Goal: Task Accomplishment & Management: Manage account settings

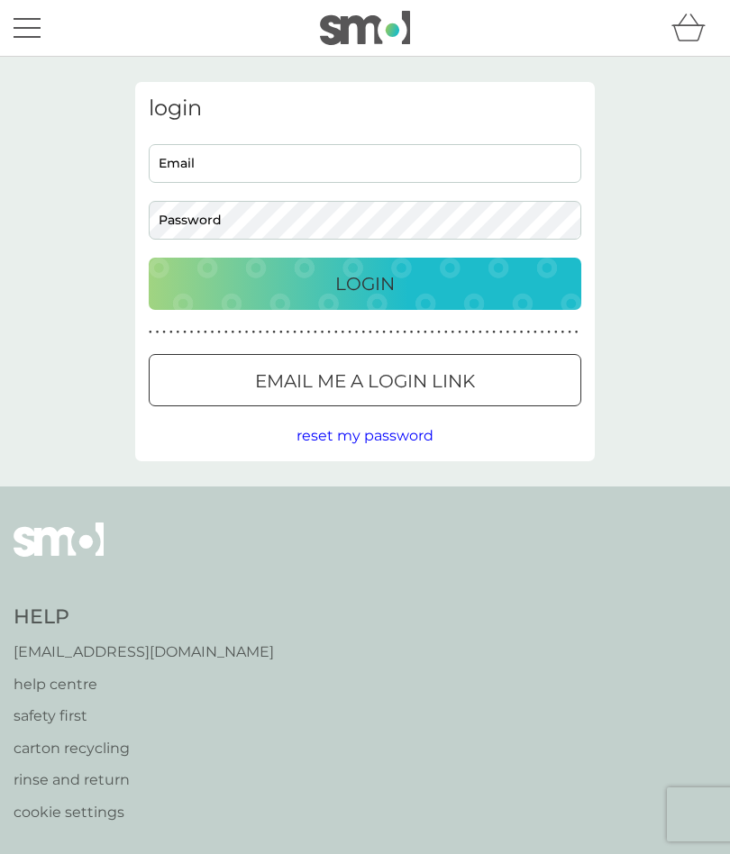
click at [269, 165] on input "Email" at bounding box center [365, 163] width 433 height 39
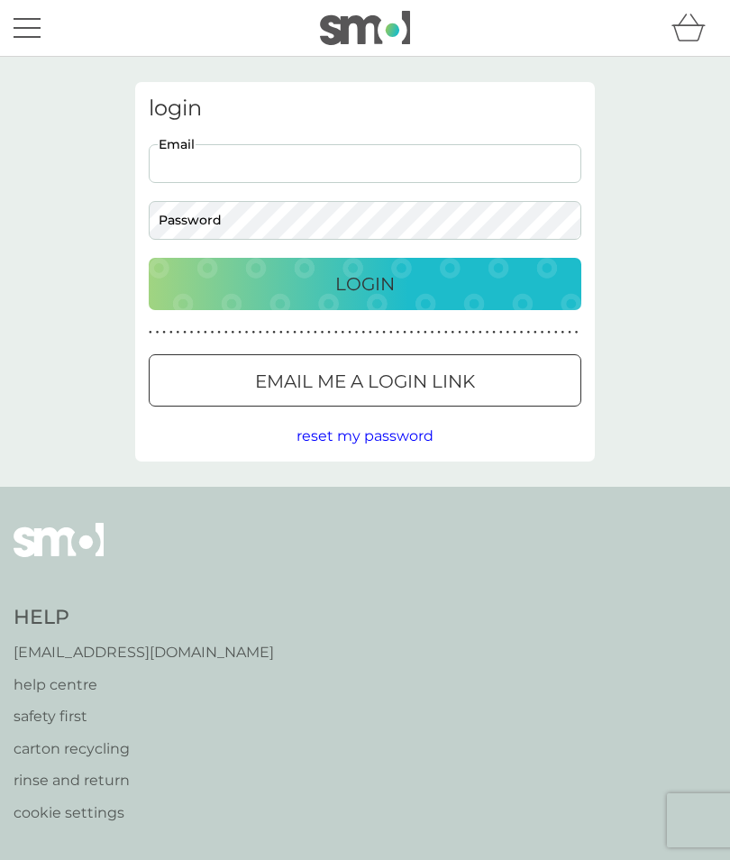
type input "[EMAIL_ADDRESS][DOMAIN_NAME]"
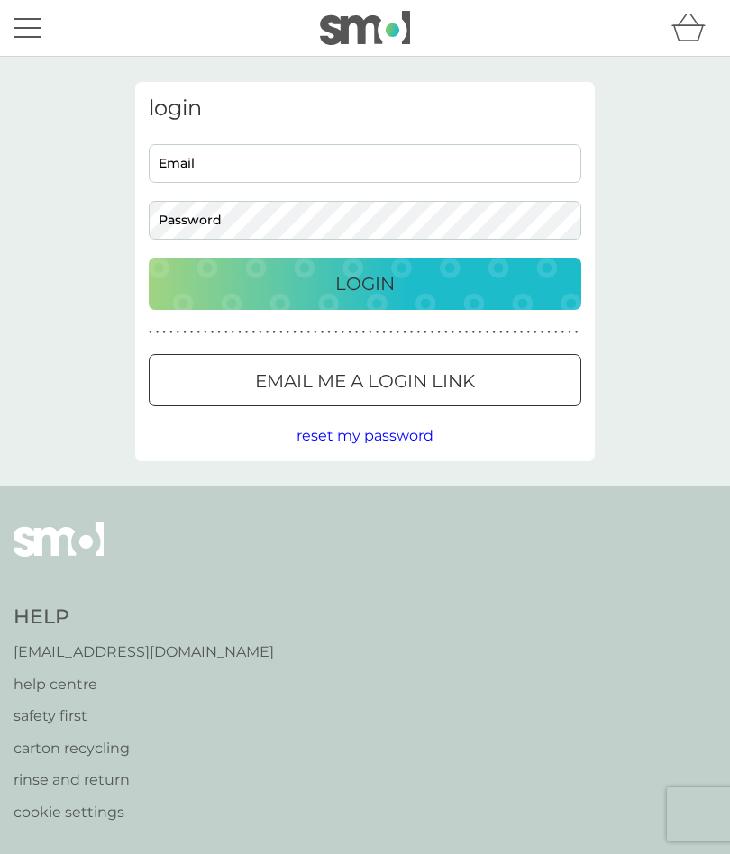
click at [304, 169] on input "Email" at bounding box center [365, 163] width 433 height 39
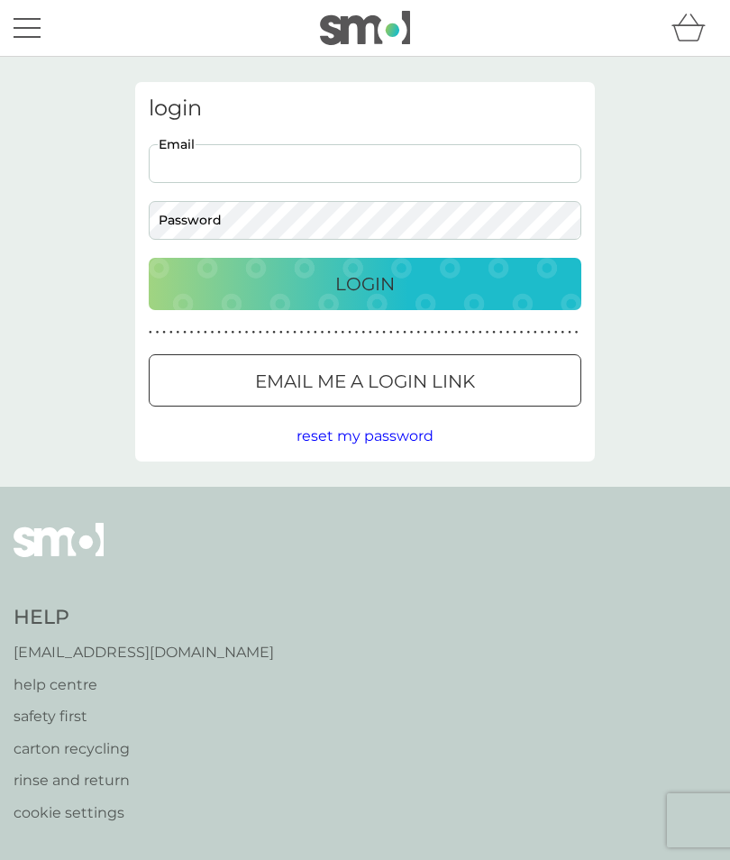
type input "[EMAIL_ADDRESS][DOMAIN_NAME]"
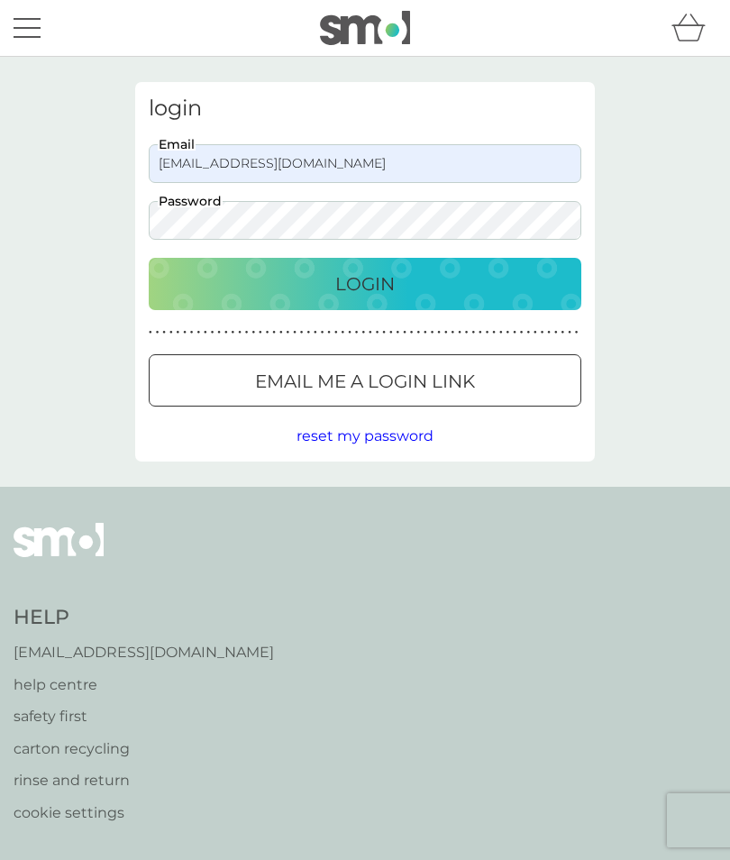
click at [393, 378] on div at bounding box center [364, 381] width 65 height 19
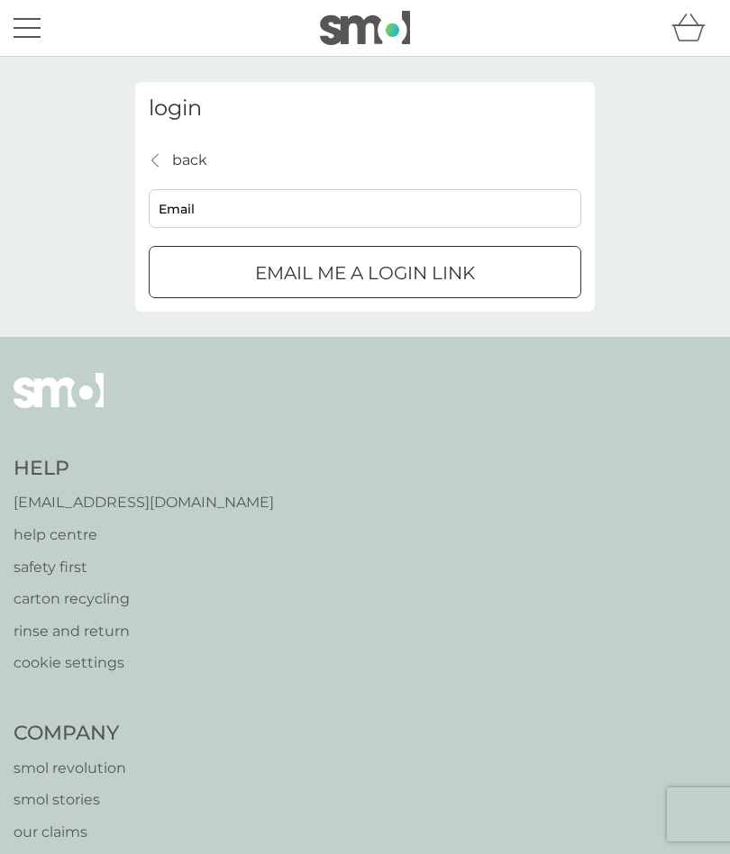
click at [308, 210] on input "Email" at bounding box center [365, 208] width 433 height 39
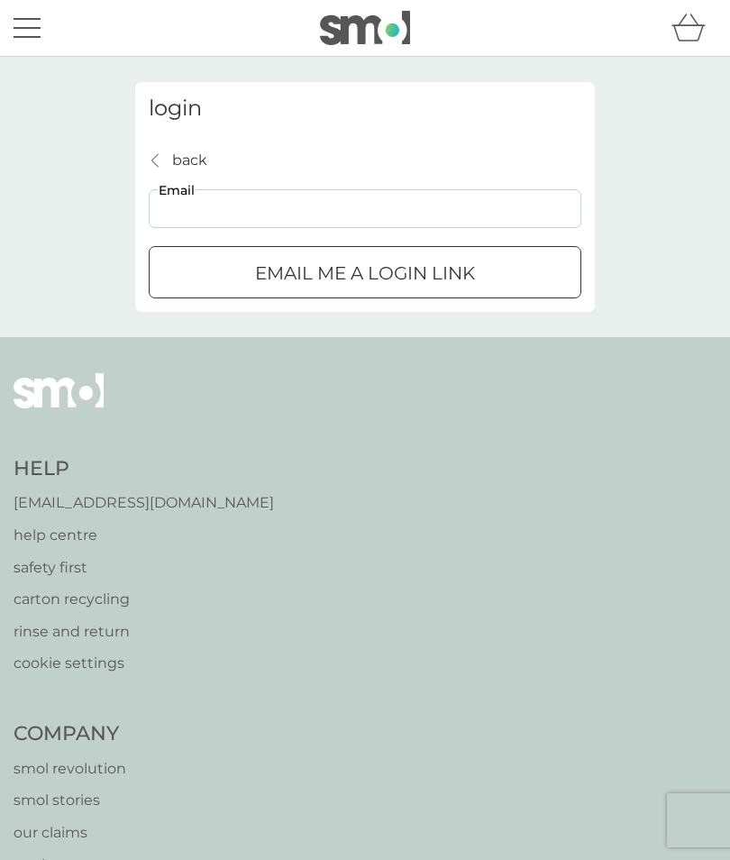
type input "[EMAIL_ADDRESS][DOMAIN_NAME]"
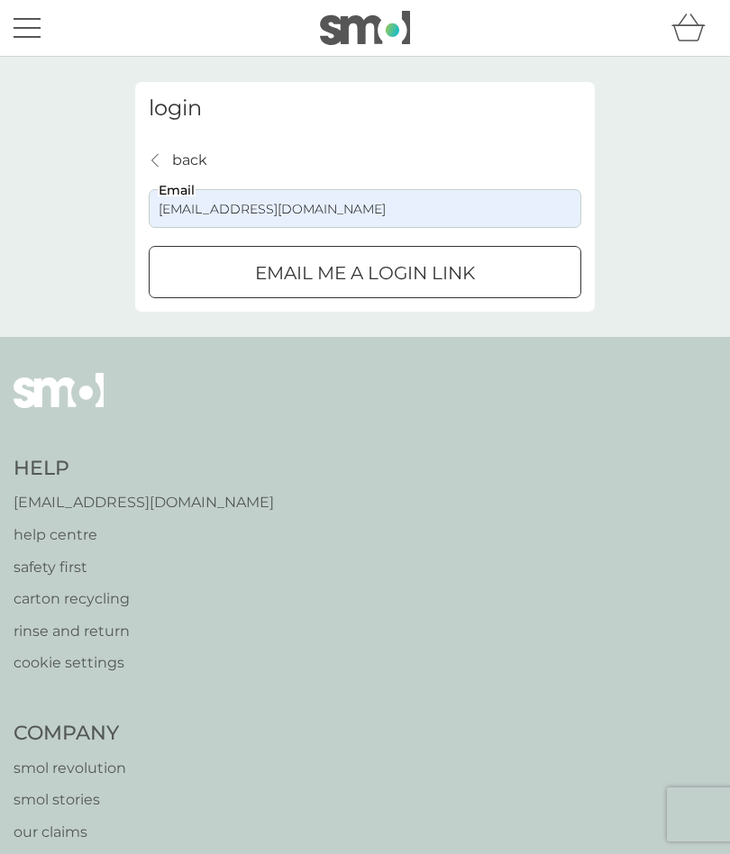
click at [387, 272] on div "submit" at bounding box center [387, 272] width 0 height 0
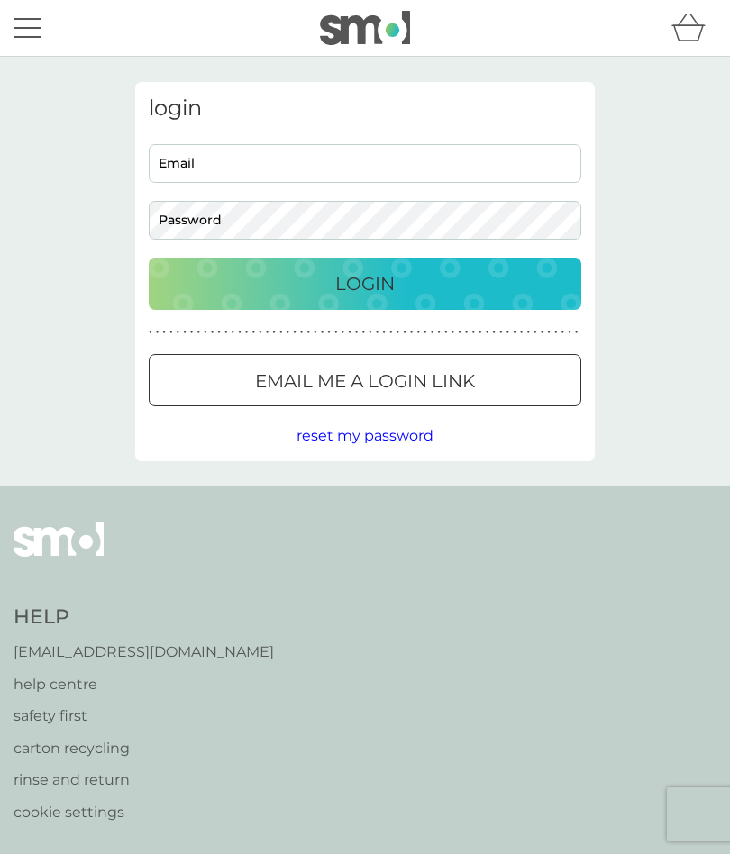
click at [293, 159] on input "Email" at bounding box center [365, 163] width 433 height 39
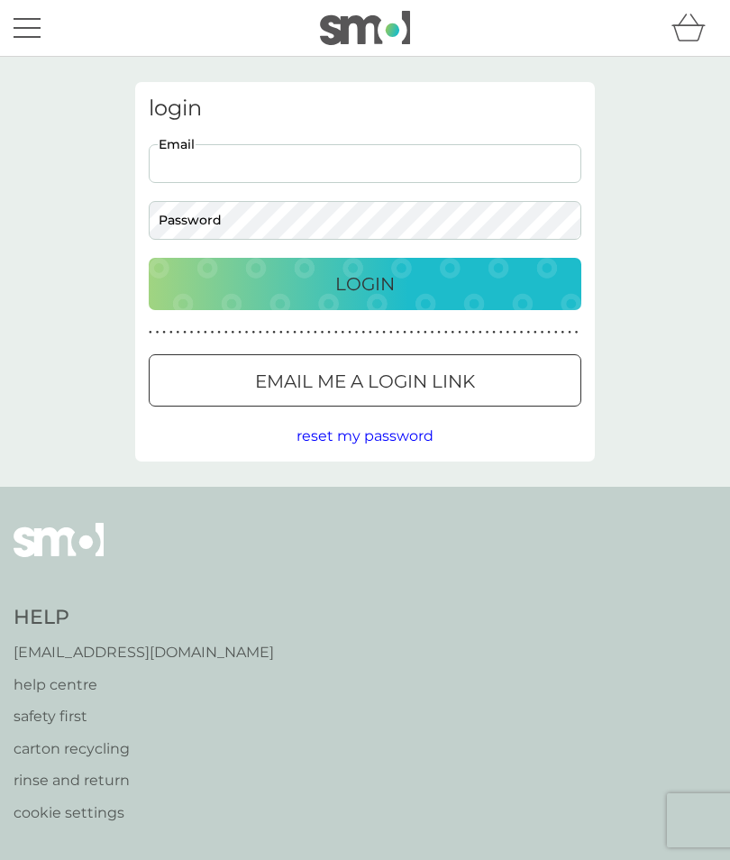
type input "[EMAIL_ADDRESS][DOMAIN_NAME]"
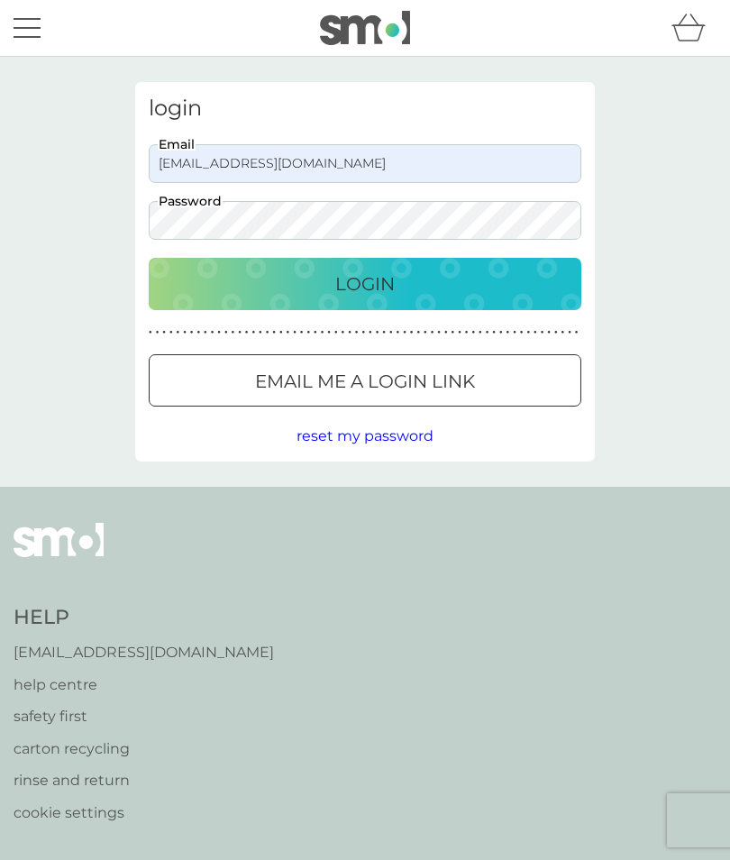
click at [409, 270] on div "Login" at bounding box center [365, 283] width 396 height 29
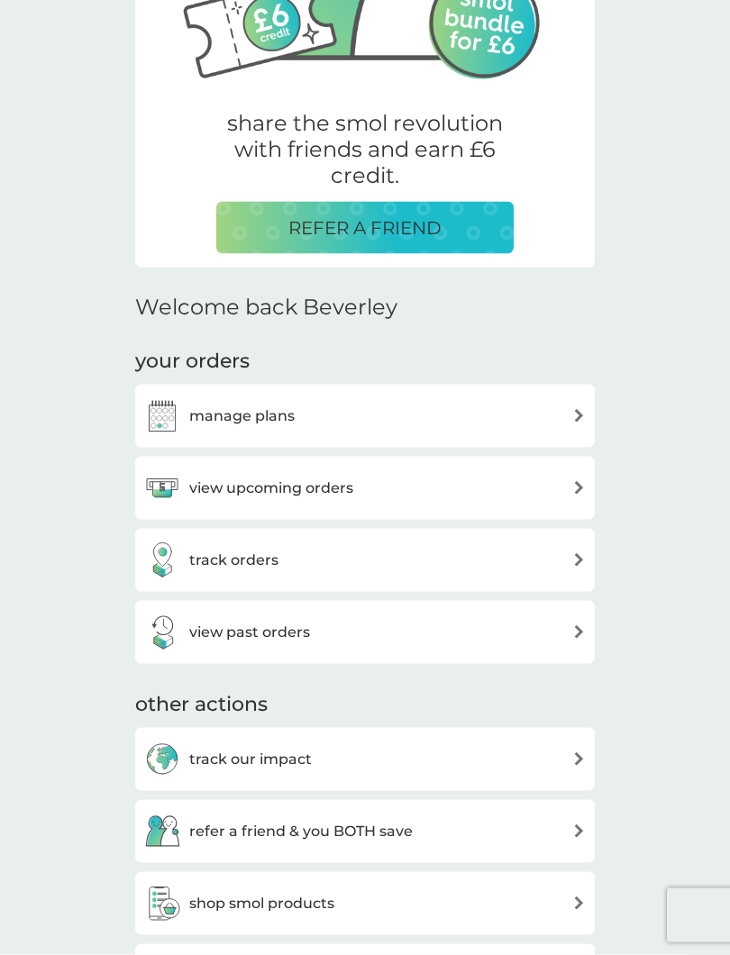
scroll to position [262, 0]
click at [346, 404] on div "manage plans" at bounding box center [365, 415] width 442 height 36
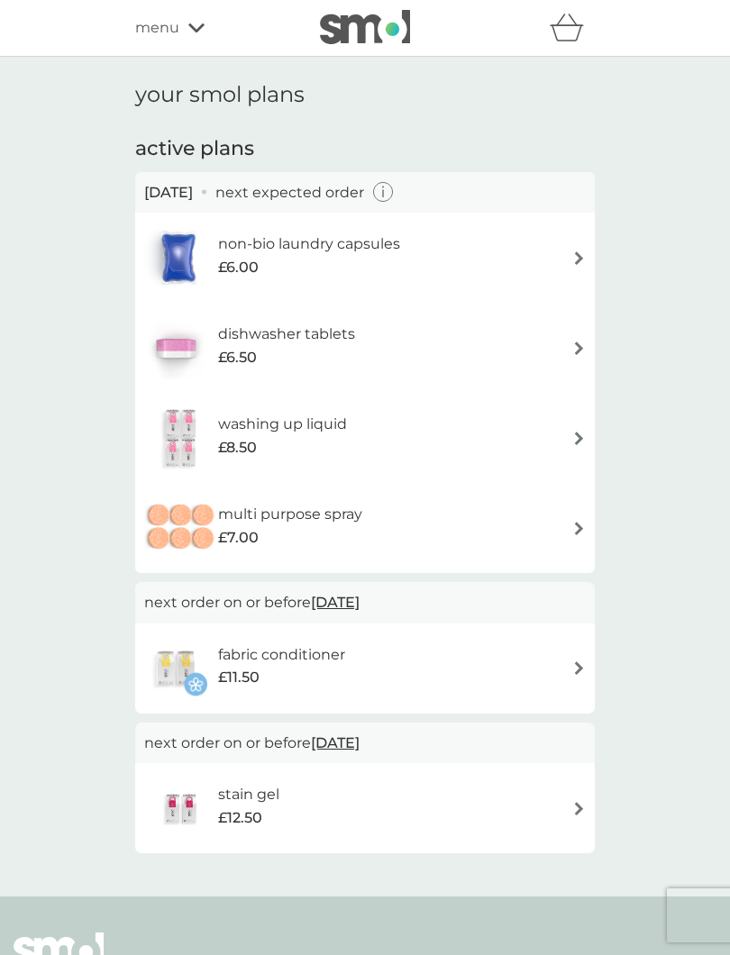
click at [567, 253] on div "non-bio laundry capsules £6.00" at bounding box center [365, 257] width 442 height 63
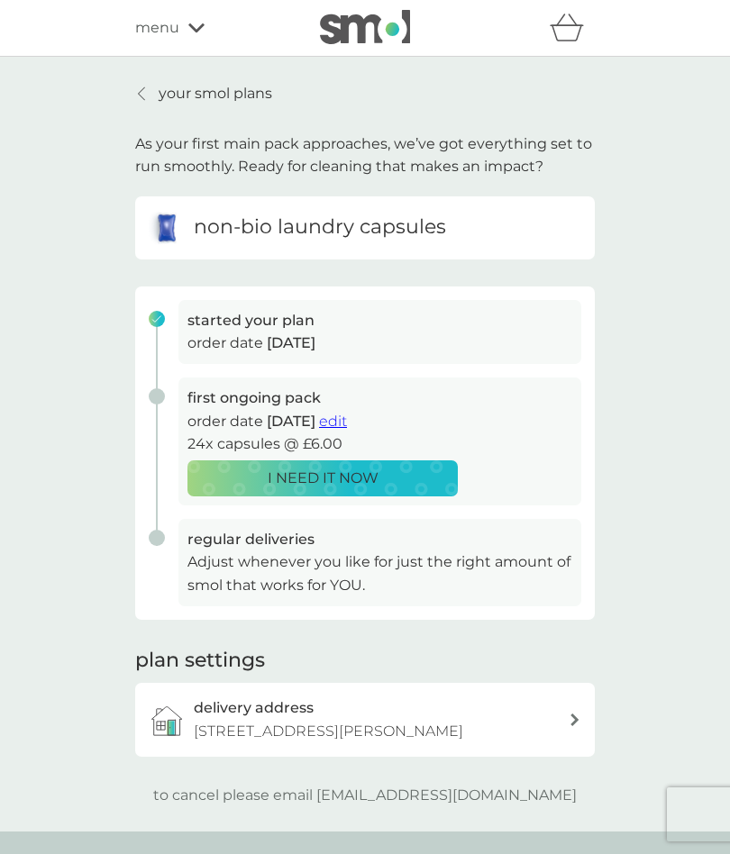
click at [137, 92] on div at bounding box center [142, 94] width 13 height 14
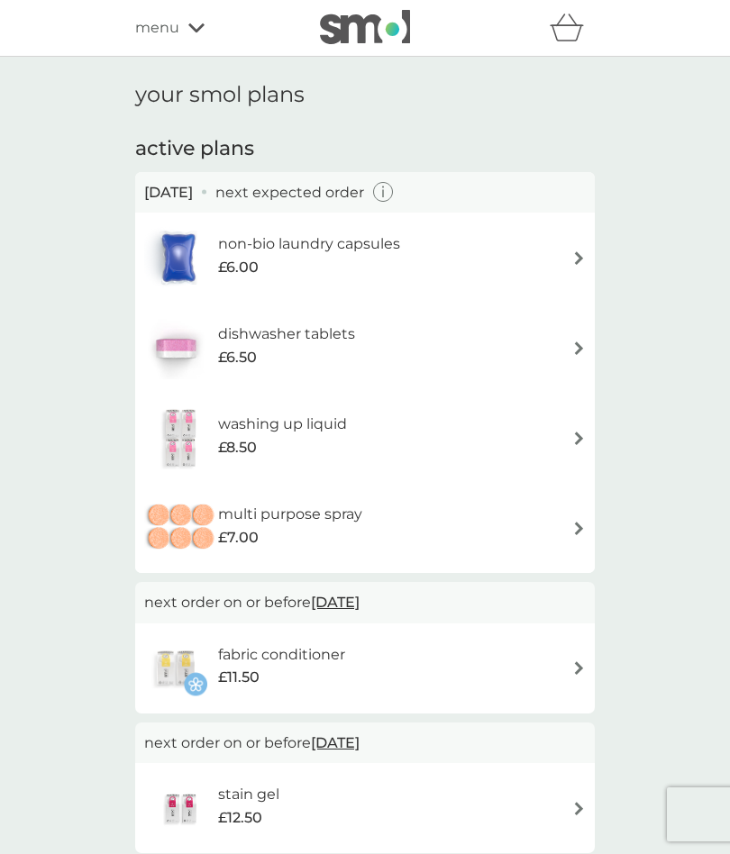
click at [183, 28] on div "menu" at bounding box center [211, 27] width 153 height 23
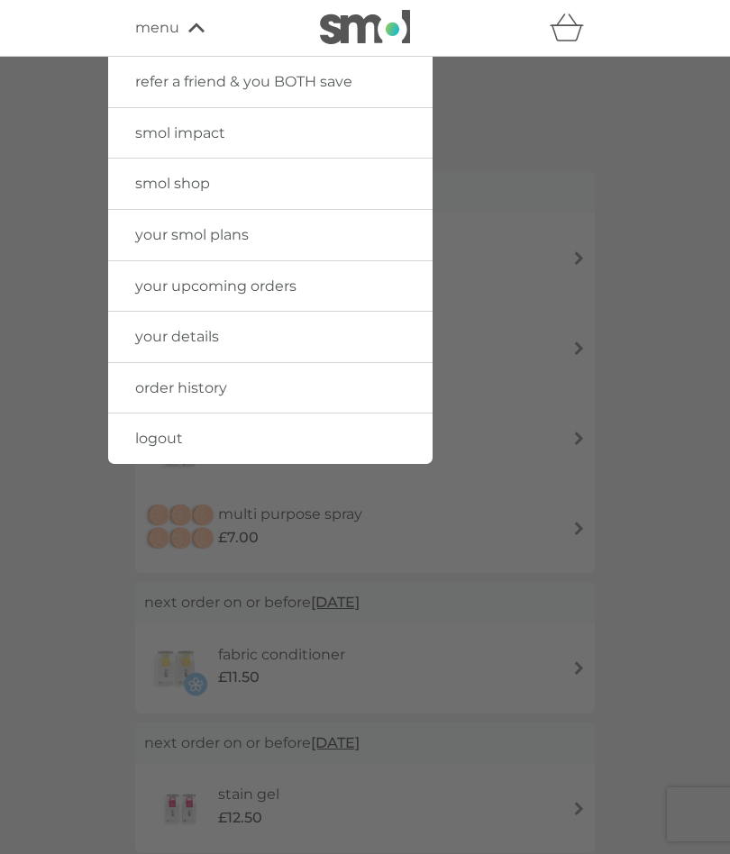
click at [681, 370] on div at bounding box center [365, 484] width 730 height 854
